Goal: Task Accomplishment & Management: Use online tool/utility

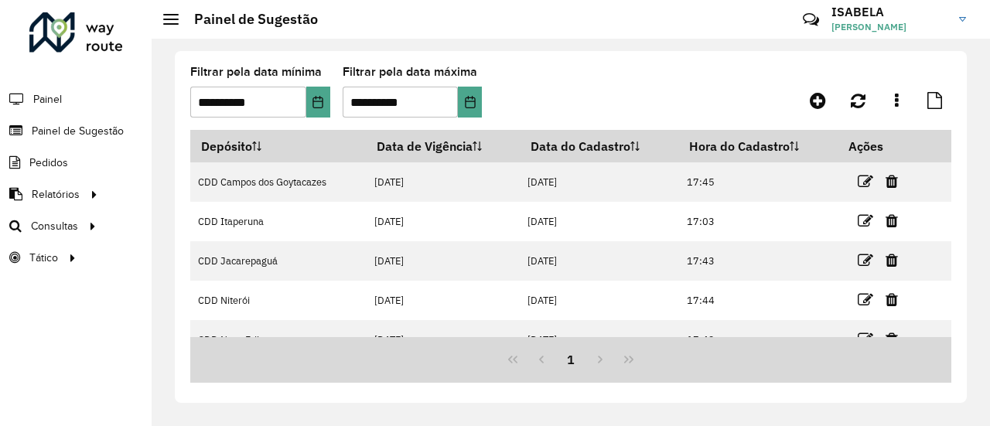
scroll to position [99, 0]
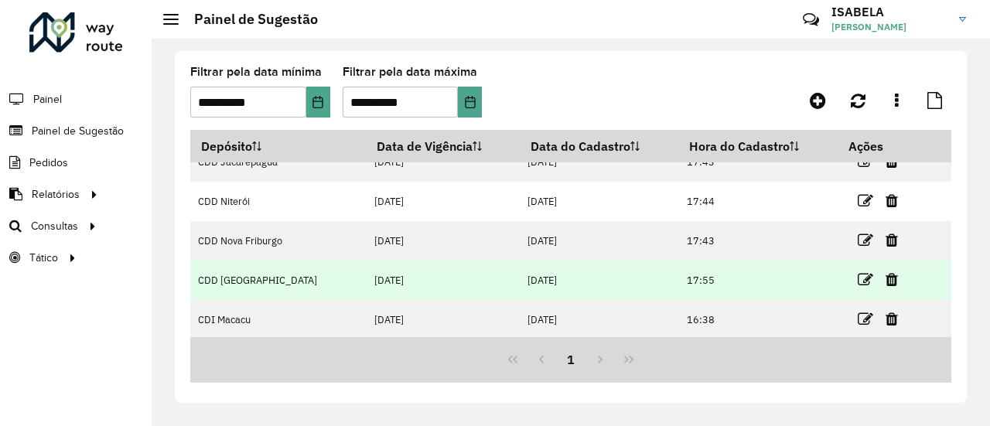
click at [254, 281] on td "CDD [GEOGRAPHIC_DATA]" at bounding box center [278, 280] width 176 height 39
click at [872, 281] on td at bounding box center [884, 280] width 93 height 39
click at [860, 282] on icon at bounding box center [865, 279] width 15 height 15
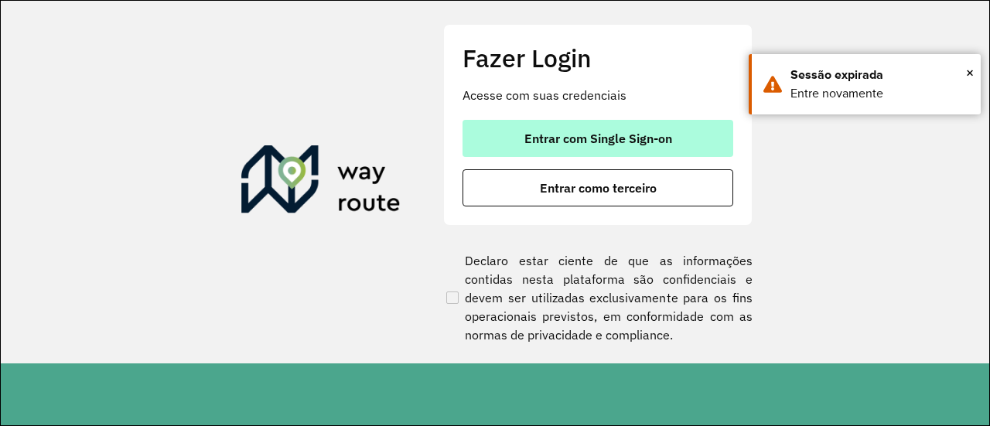
click at [603, 133] on span "Entrar com Single Sign-on" at bounding box center [598, 138] width 148 height 12
click at [605, 137] on span "Entrar com Single Sign-on" at bounding box center [598, 138] width 148 height 12
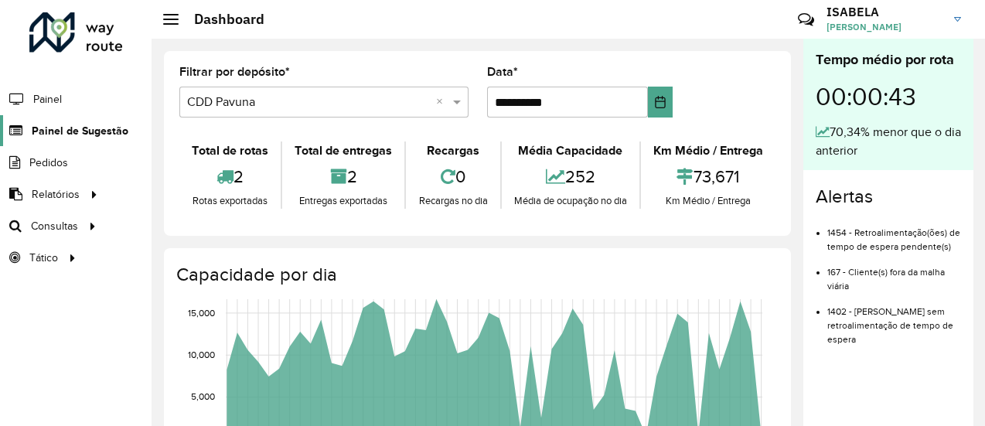
click at [104, 129] on span "Painel de Sugestão" at bounding box center [80, 131] width 97 height 16
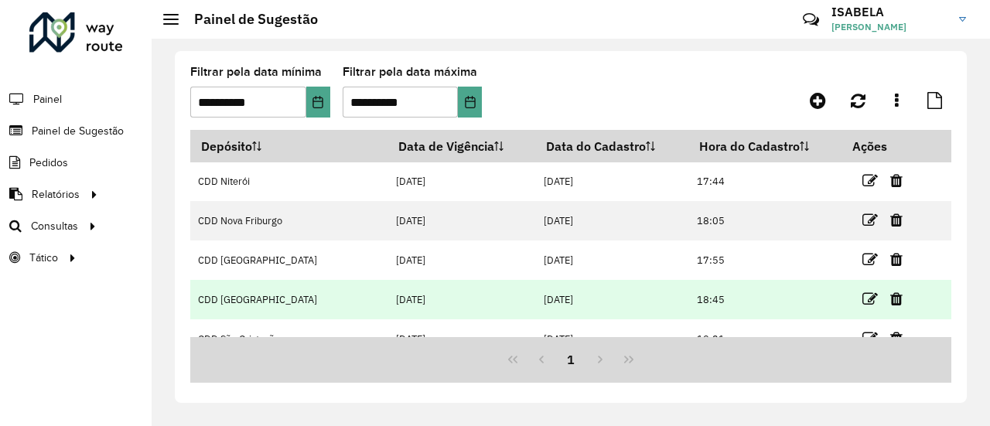
scroll to position [118, 0]
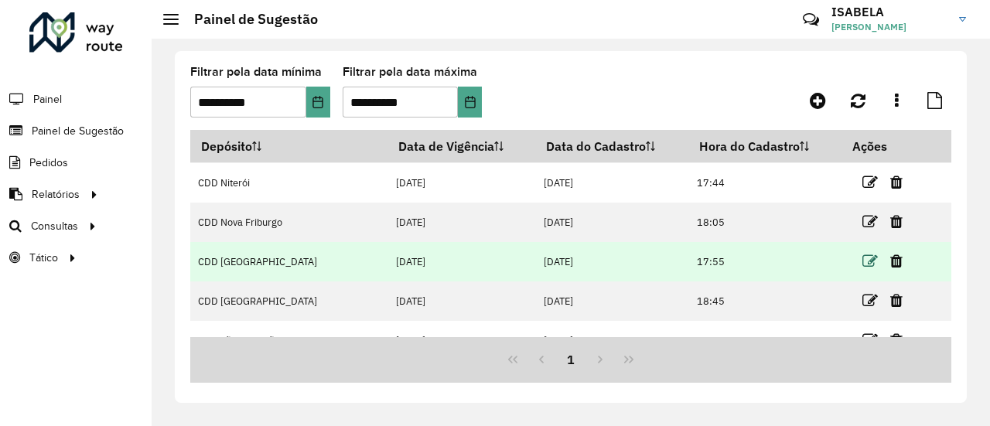
click at [865, 267] on icon at bounding box center [869, 261] width 15 height 15
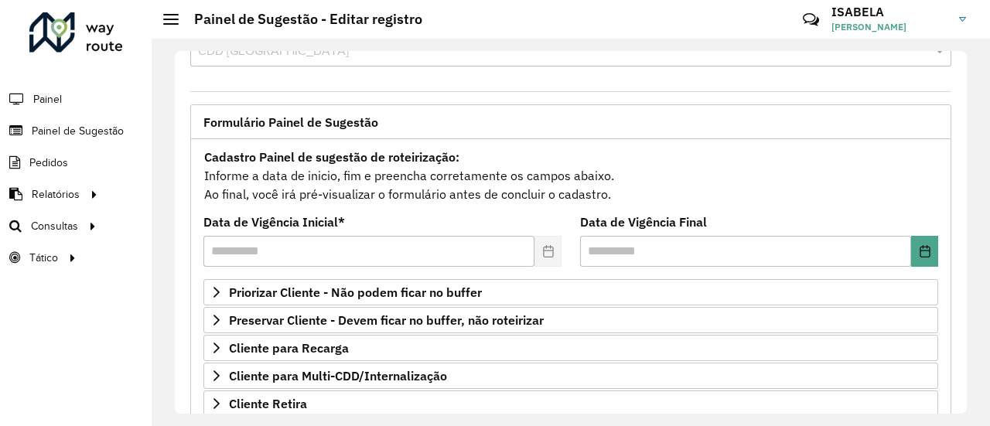
scroll to position [142, 0]
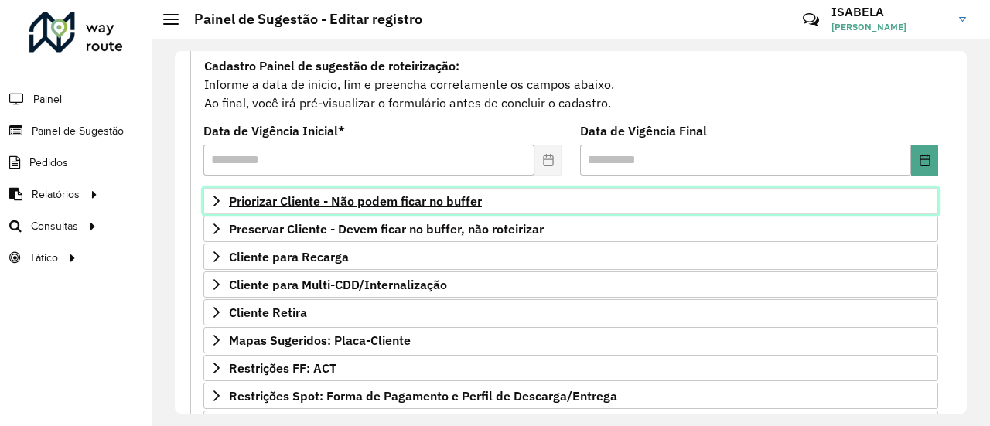
click at [488, 205] on link "Priorizar Cliente - Não podem ficar no buffer" at bounding box center [570, 201] width 735 height 26
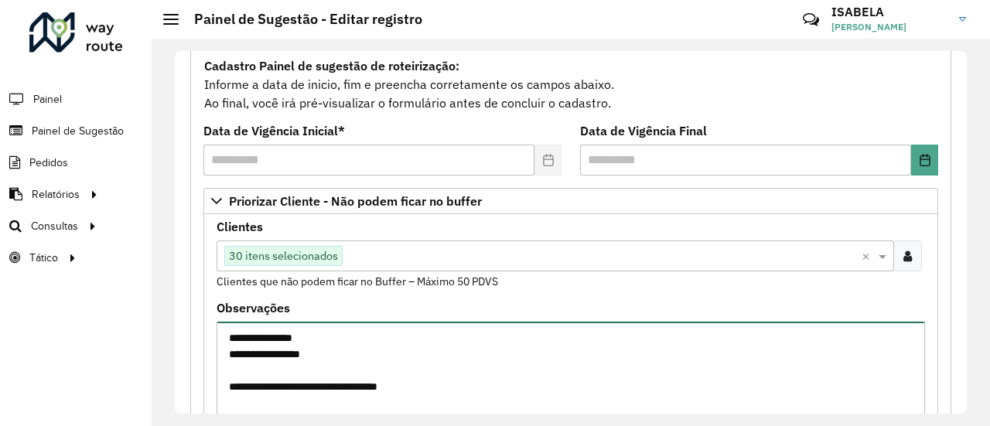
click at [442, 387] on textarea "**********" at bounding box center [571, 387] width 708 height 131
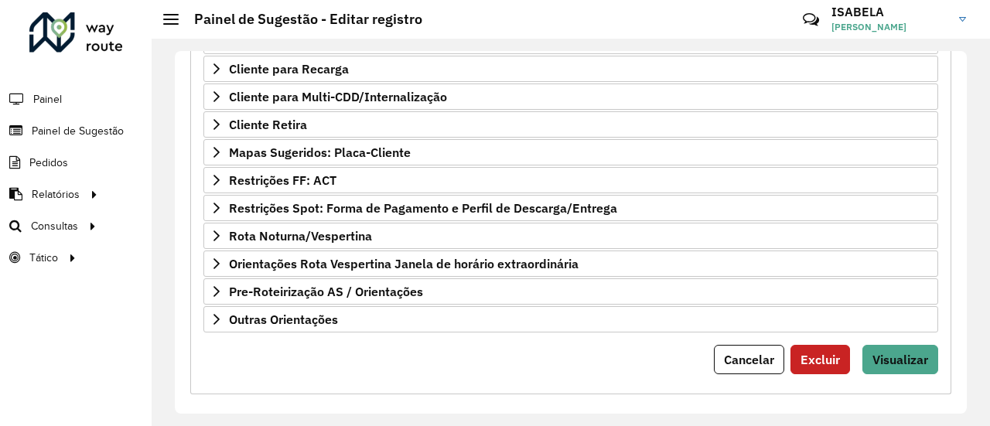
scroll to position [592, 0]
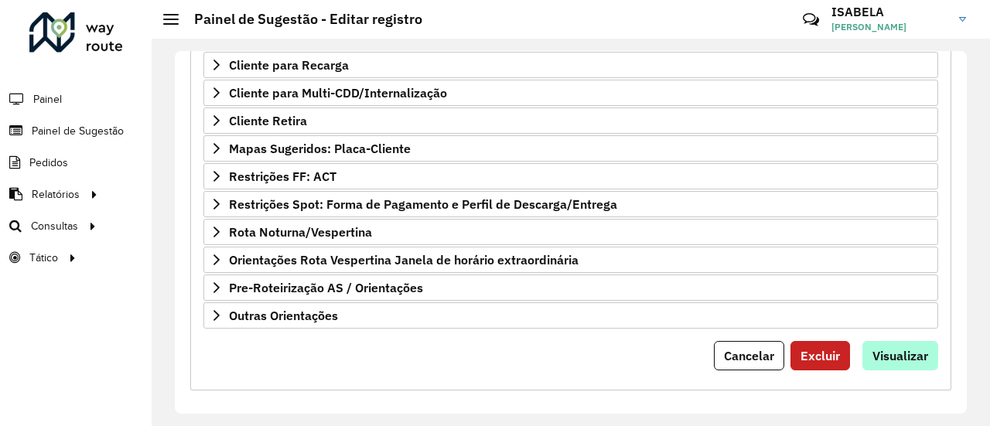
type textarea "**********"
click at [897, 348] on span "Visualizar" at bounding box center [900, 355] width 56 height 15
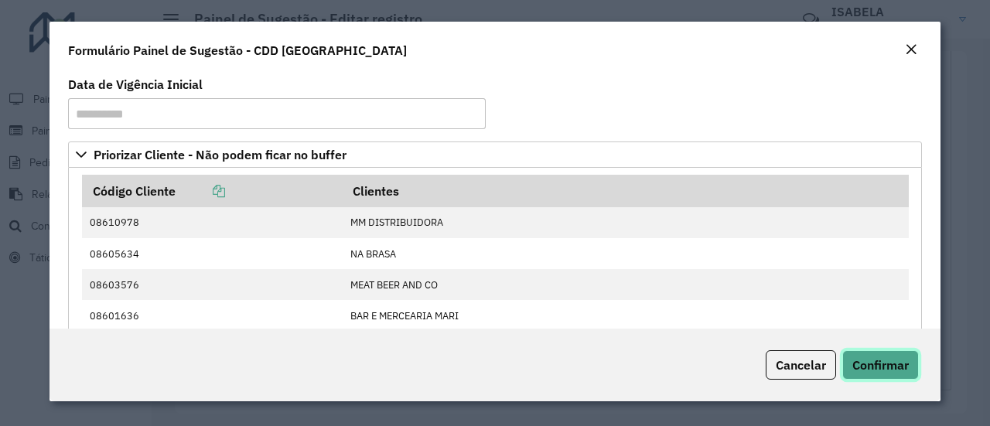
click at [897, 363] on span "Confirmar" at bounding box center [880, 364] width 56 height 15
